Goal: Task Accomplishment & Management: Use online tool/utility

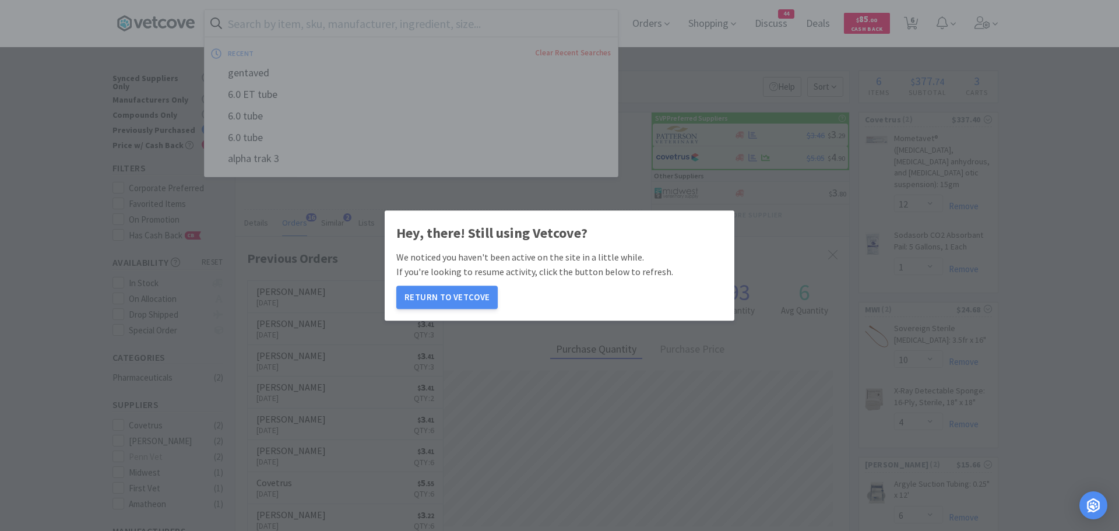
select select "12"
select select "1"
select select "10"
select select "4"
select select "6"
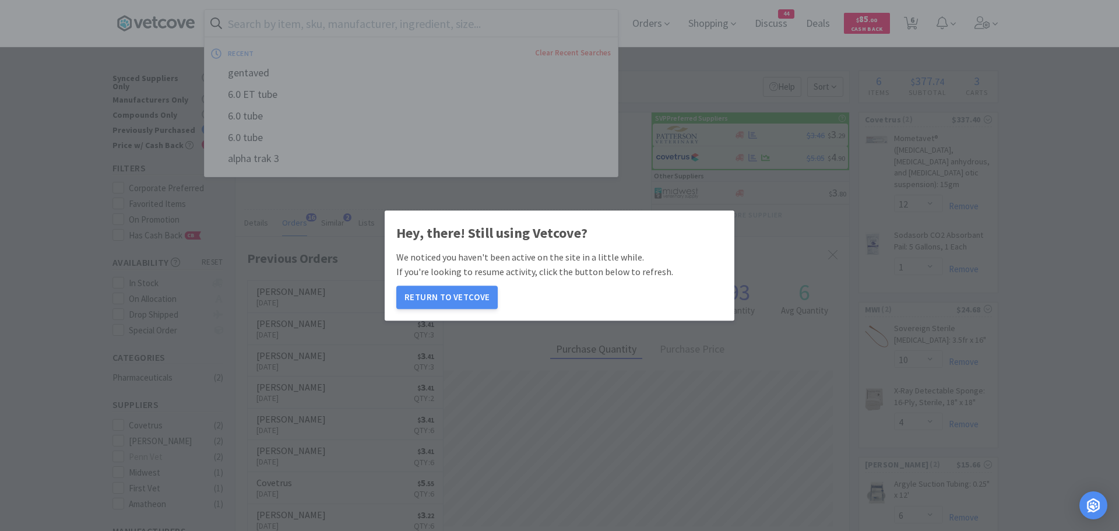
select select "2"
click at [448, 294] on button "Return to Vetcove" at bounding box center [446, 296] width 101 height 23
